Goal: Transaction & Acquisition: Purchase product/service

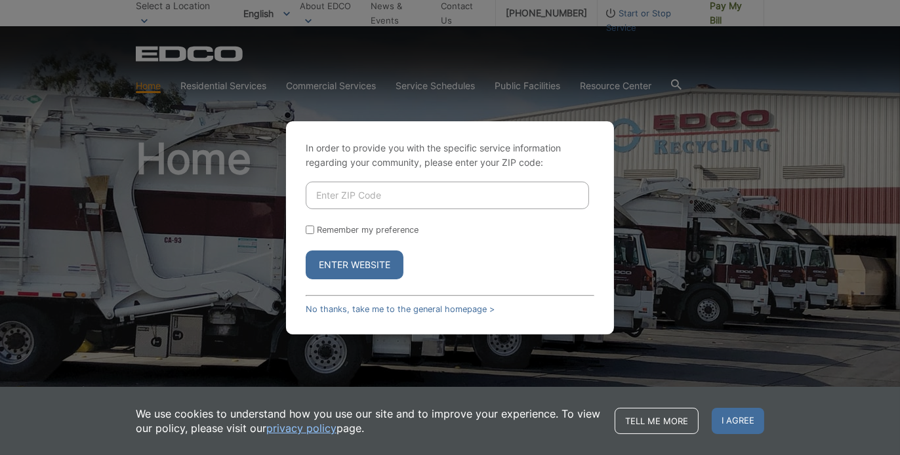
click at [369, 199] on input "Enter ZIP Code" at bounding box center [447, 196] width 283 height 28
type input "92075"
click at [306, 251] on button "Enter Website" at bounding box center [355, 265] width 98 height 29
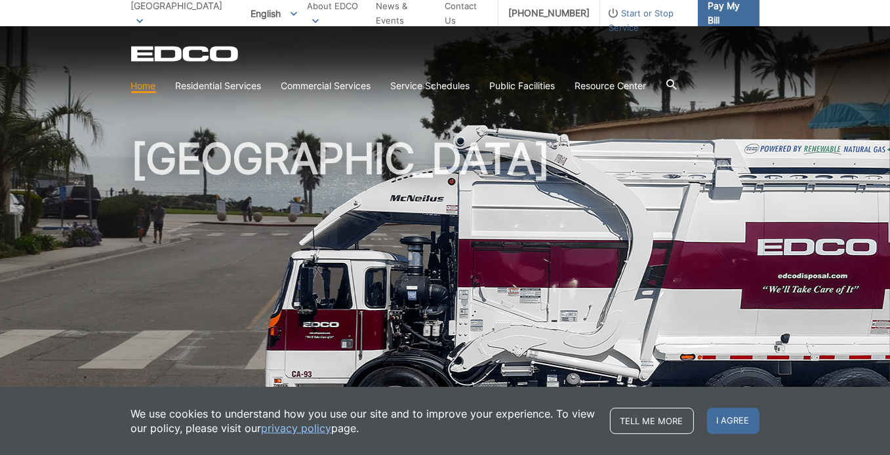
click at [724, 9] on span "Pay My Bill" at bounding box center [728, 13] width 41 height 29
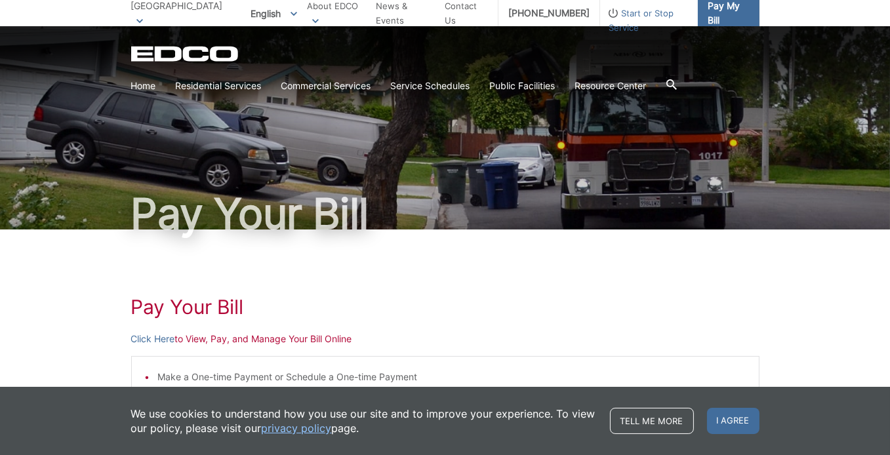
click at [727, 19] on span "Pay My Bill" at bounding box center [728, 13] width 41 height 29
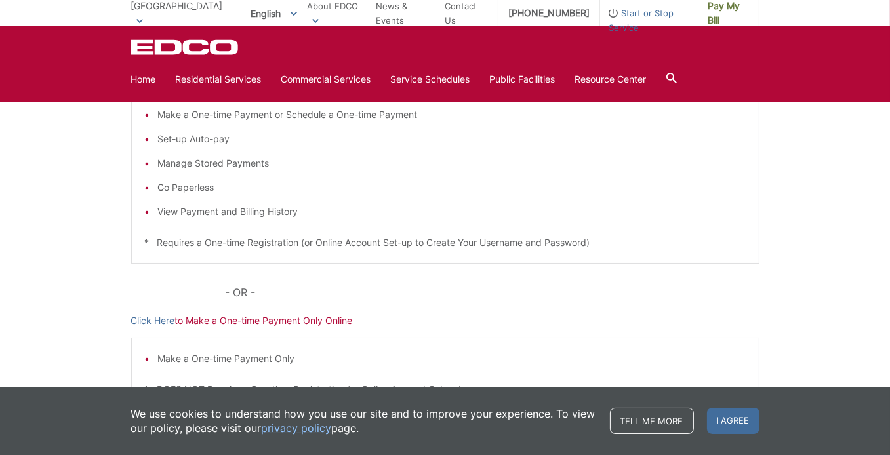
scroll to position [197, 0]
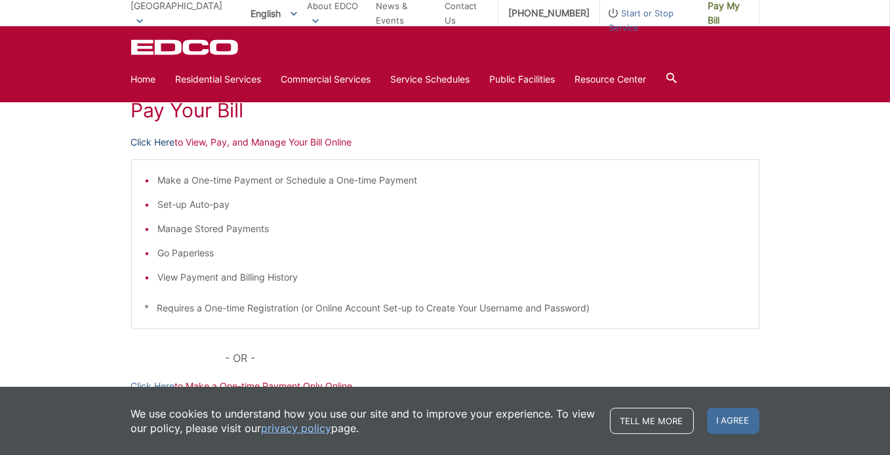
click at [167, 142] on link "Click Here" at bounding box center [153, 142] width 44 height 14
